Goal: Information Seeking & Learning: Find specific fact

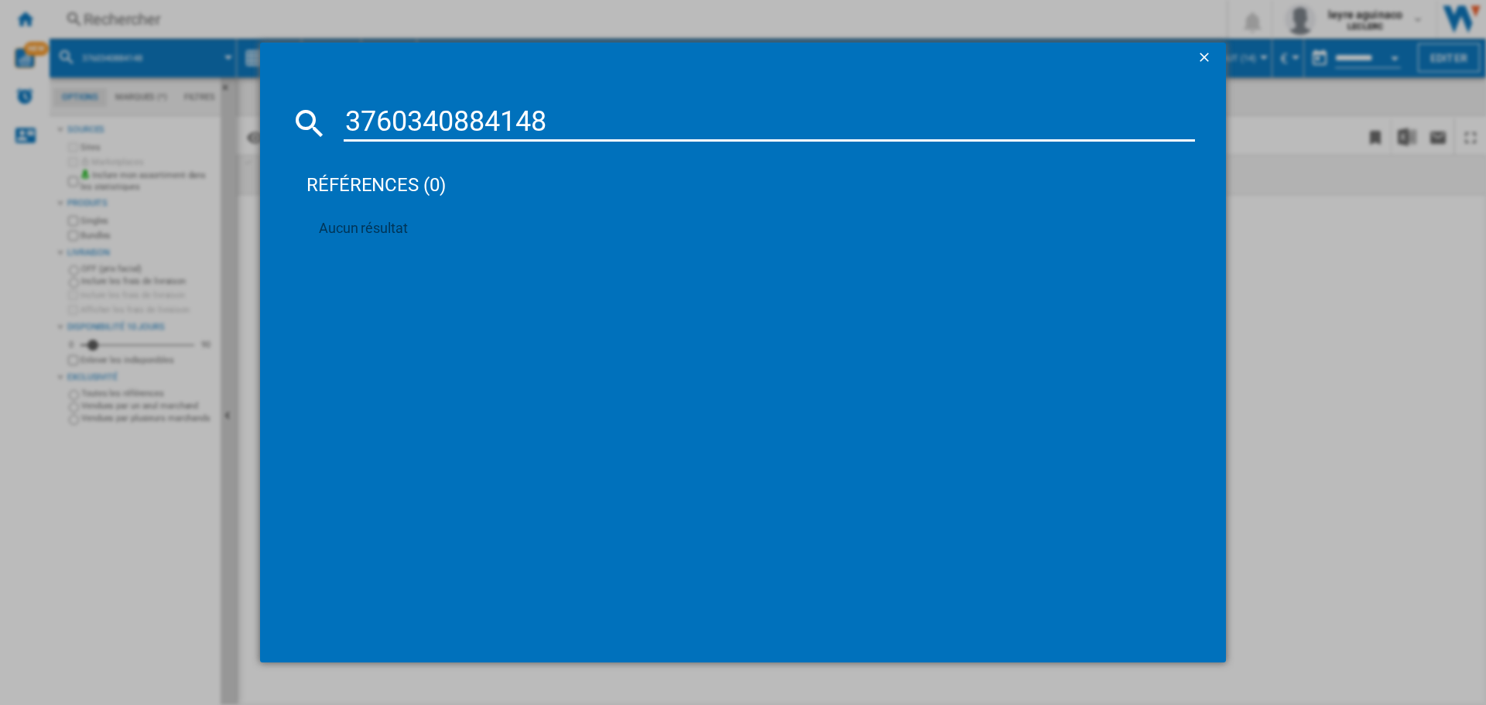
click at [433, 122] on input "3760340884148" at bounding box center [770, 123] width 852 height 37
type input "8806097251767"
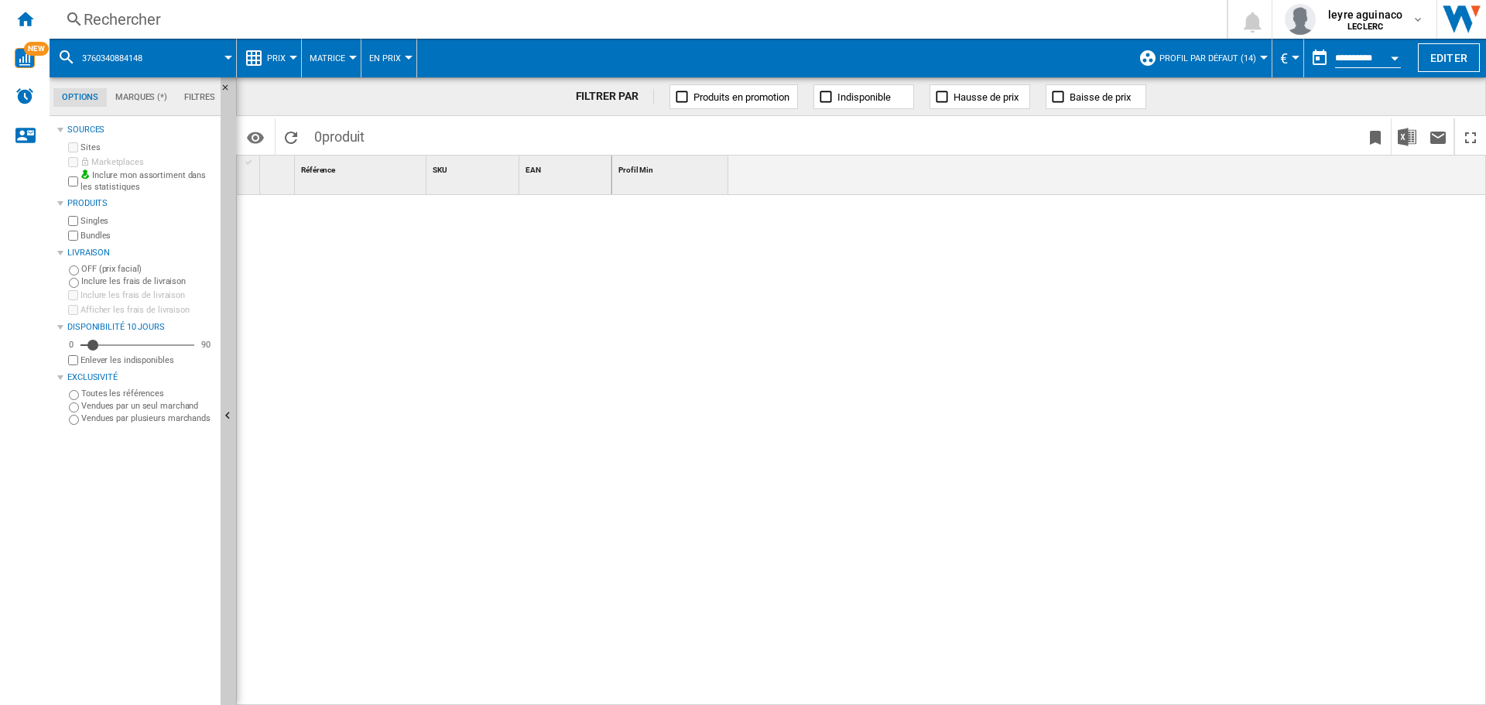
click at [577, 14] on div "Rechercher" at bounding box center [635, 20] width 1103 height 22
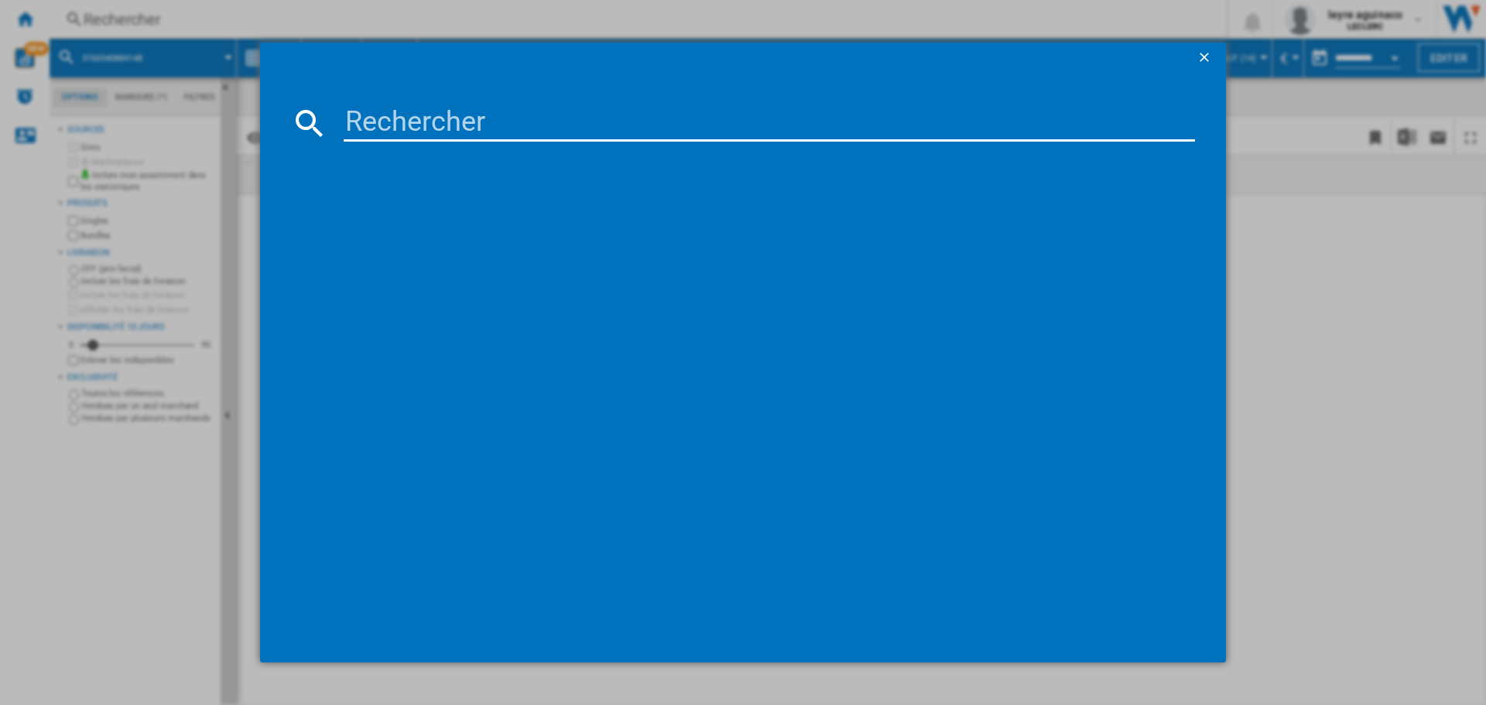
drag, startPoint x: 632, startPoint y: 117, endPoint x: 640, endPoint y: 118, distance: 7.8
click at [632, 118] on input at bounding box center [770, 123] width 852 height 37
paste input "8806097251767"
type input "8806097251767"
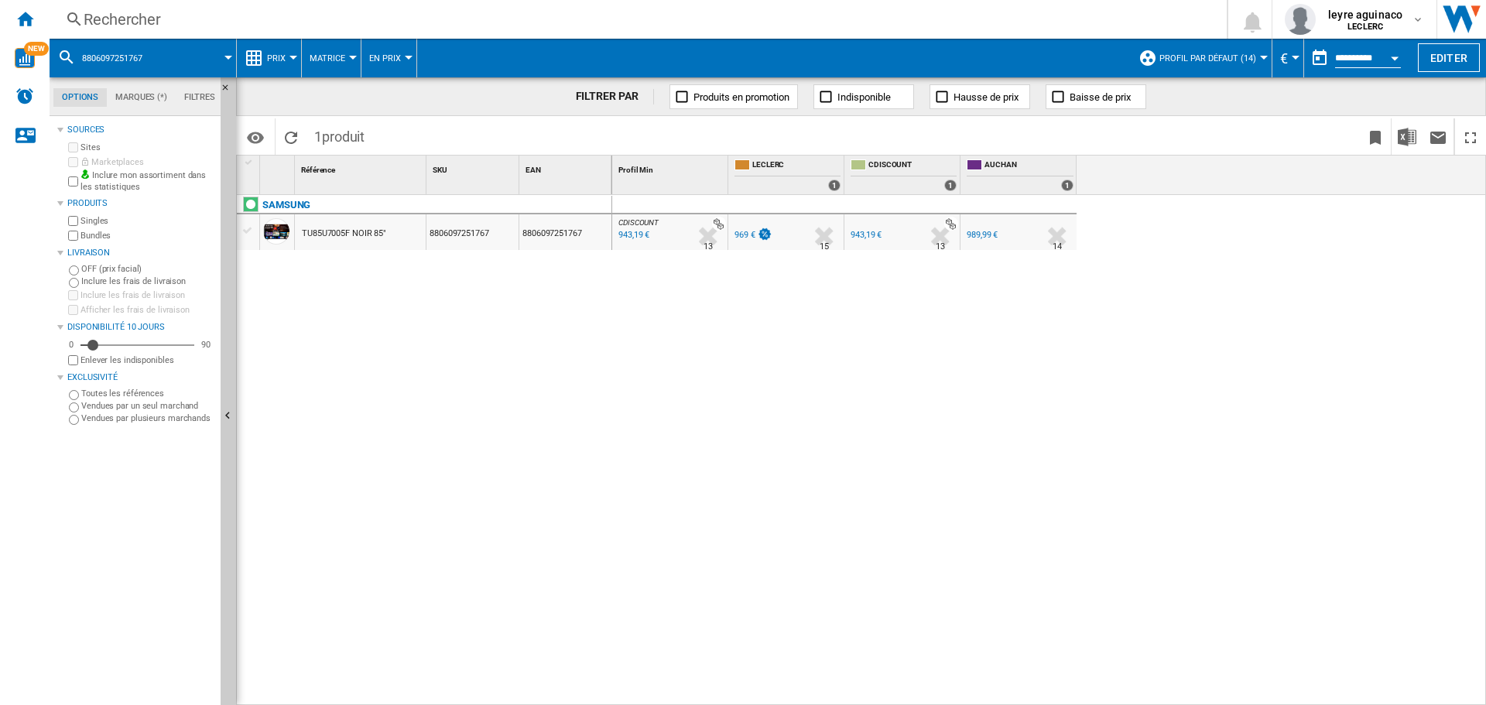
click at [739, 238] on div "969 €" at bounding box center [745, 235] width 21 height 10
